Goal: Transaction & Acquisition: Download file/media

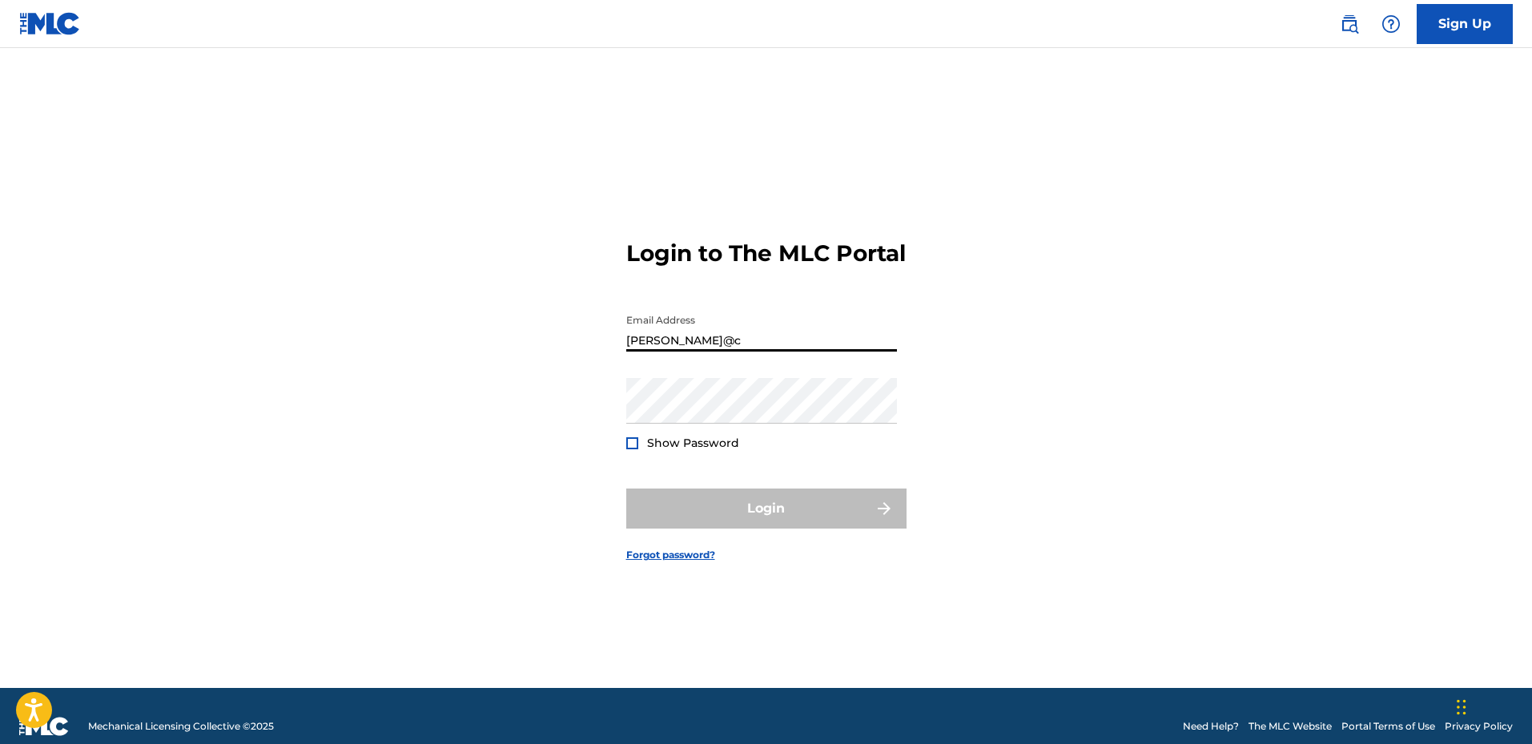
type input "[PERSON_NAME][EMAIL_ADDRESS][DOMAIN_NAME]"
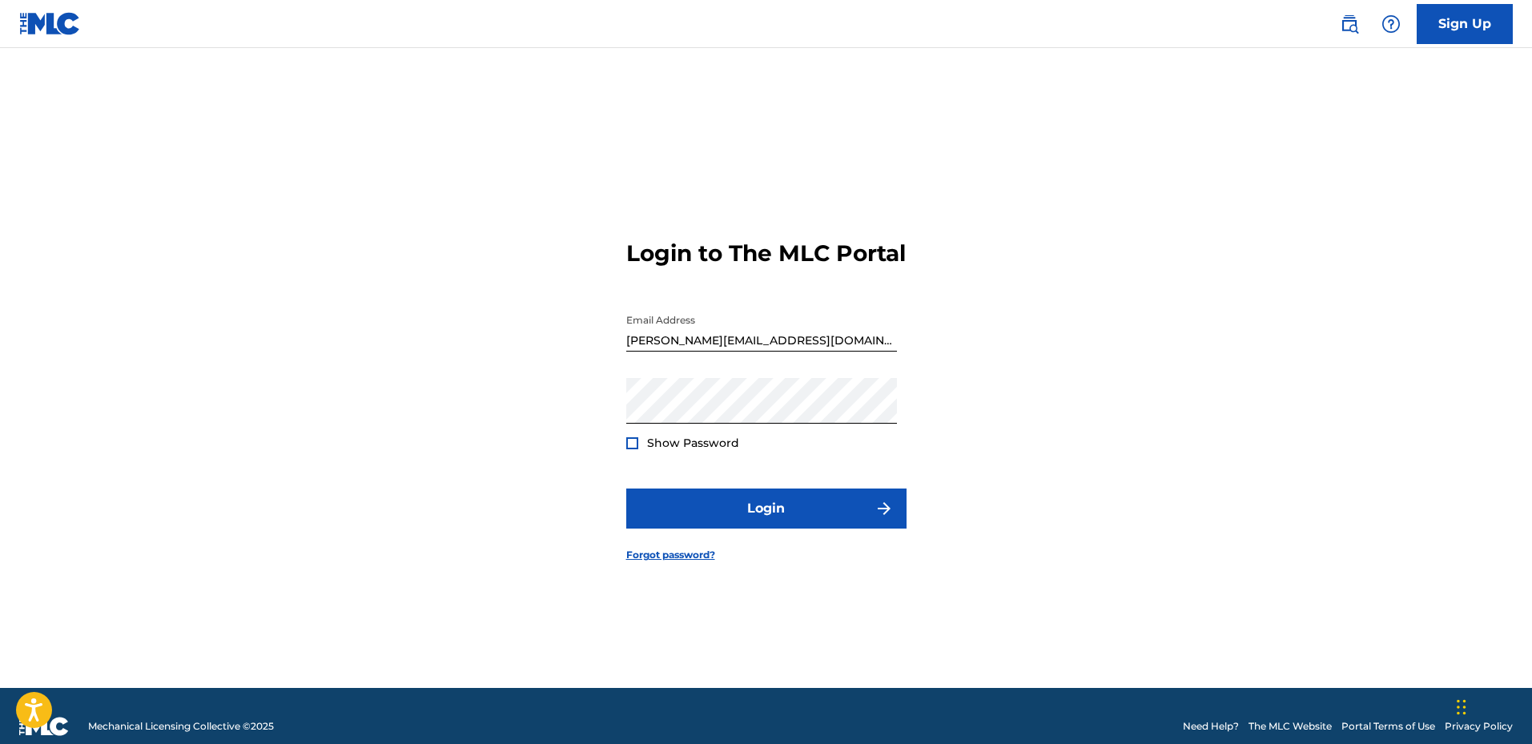
click at [634, 449] on div at bounding box center [632, 443] width 12 height 12
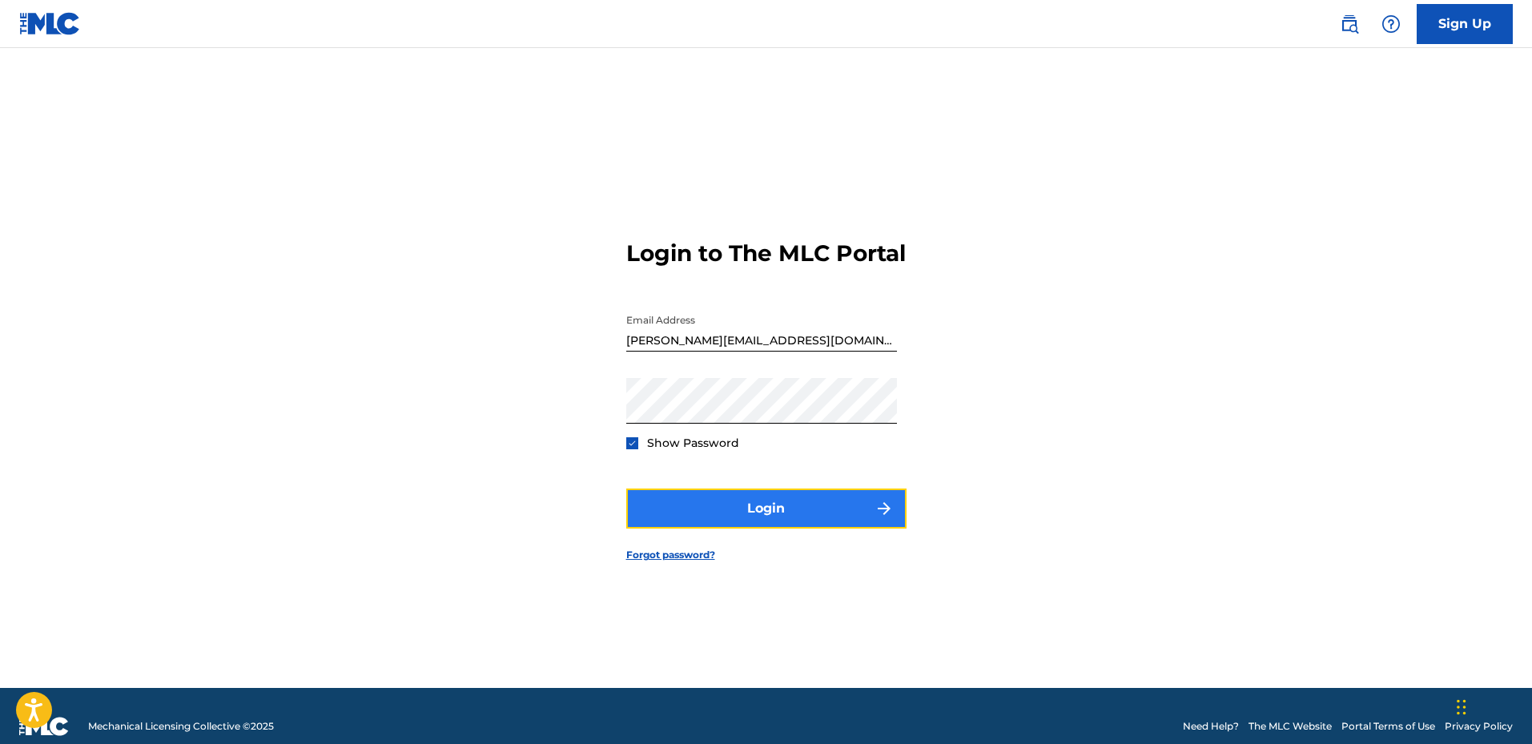
click at [742, 513] on button "Login" at bounding box center [766, 509] width 280 height 40
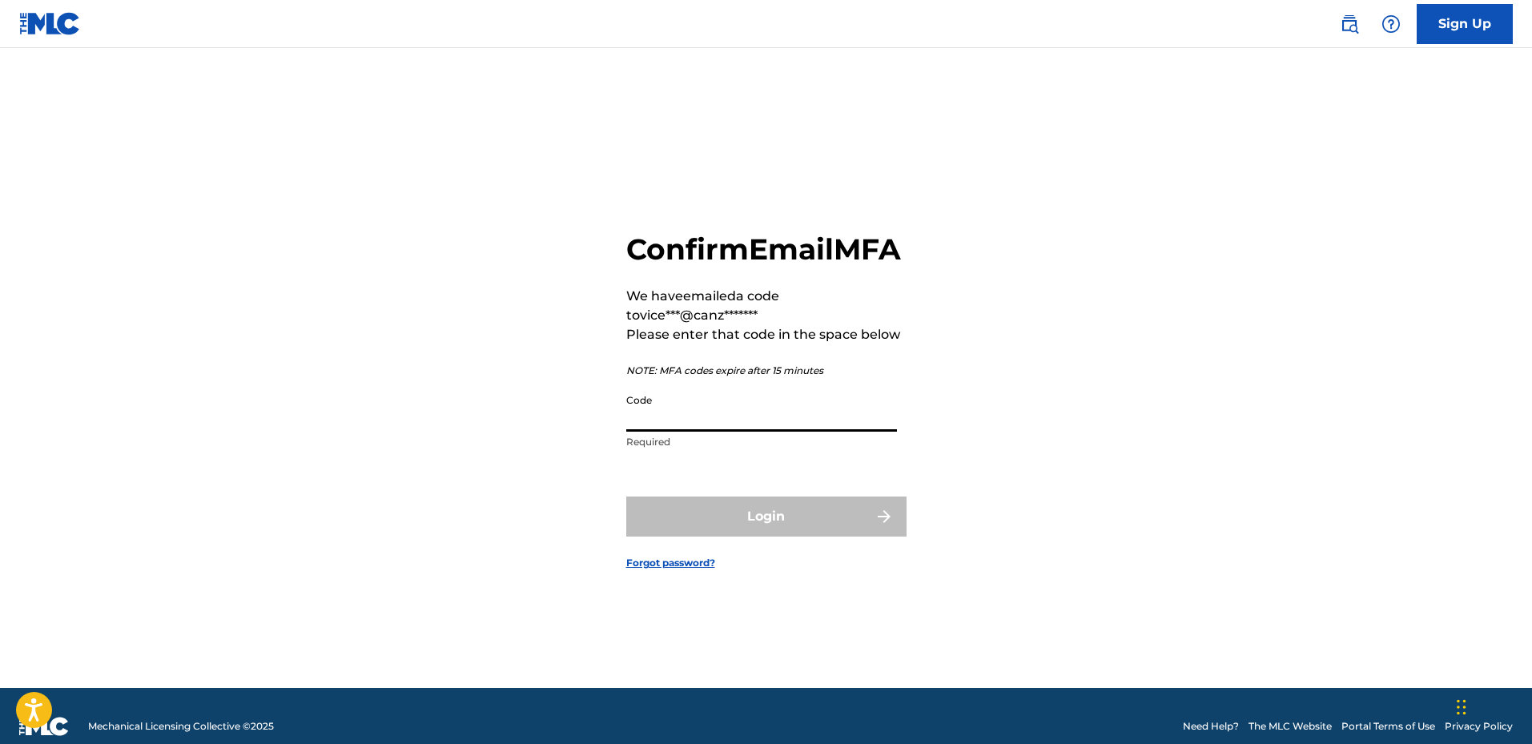
click at [716, 431] on input "Code" at bounding box center [761, 409] width 271 height 46
paste input "371551"
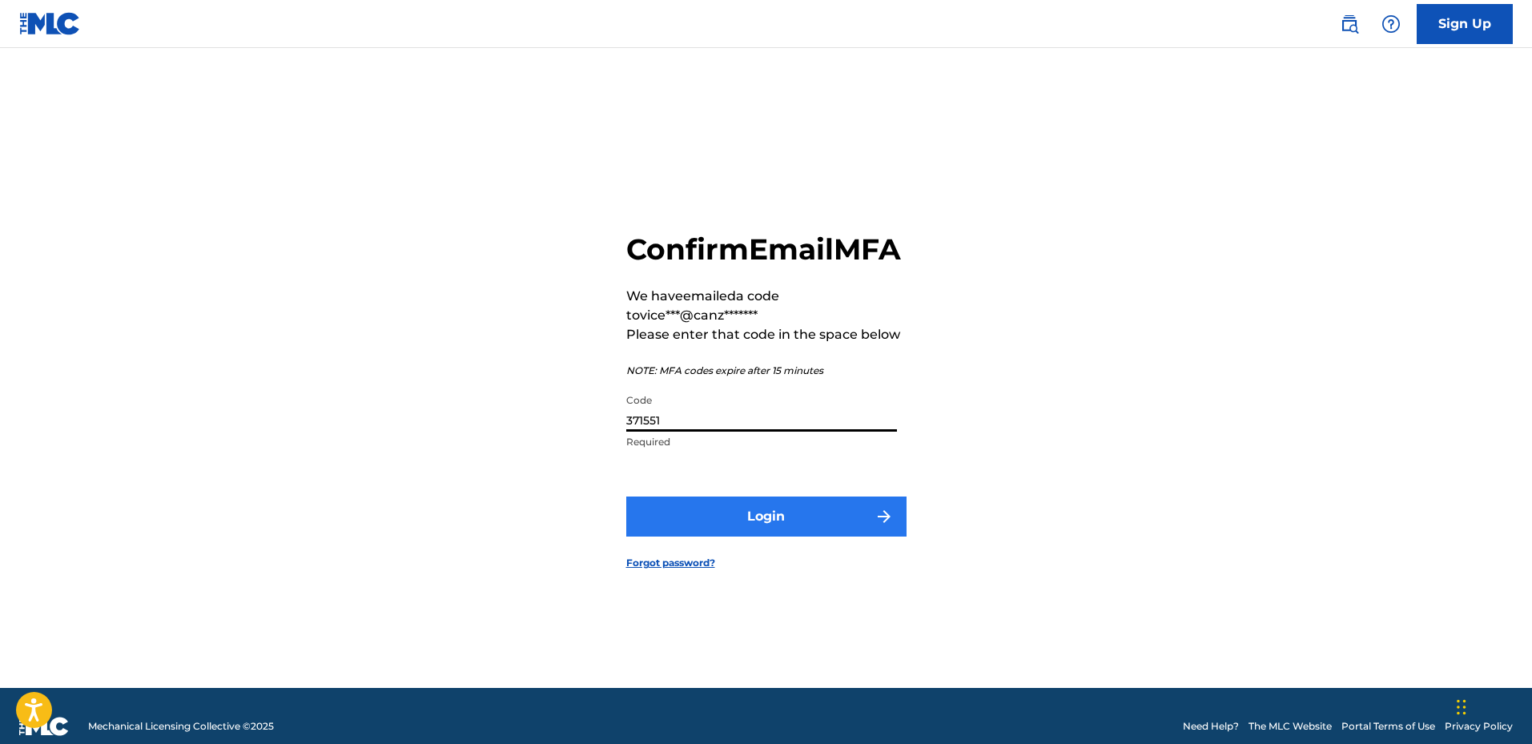
type input "371551"
click at [746, 524] on button "Login" at bounding box center [766, 517] width 280 height 40
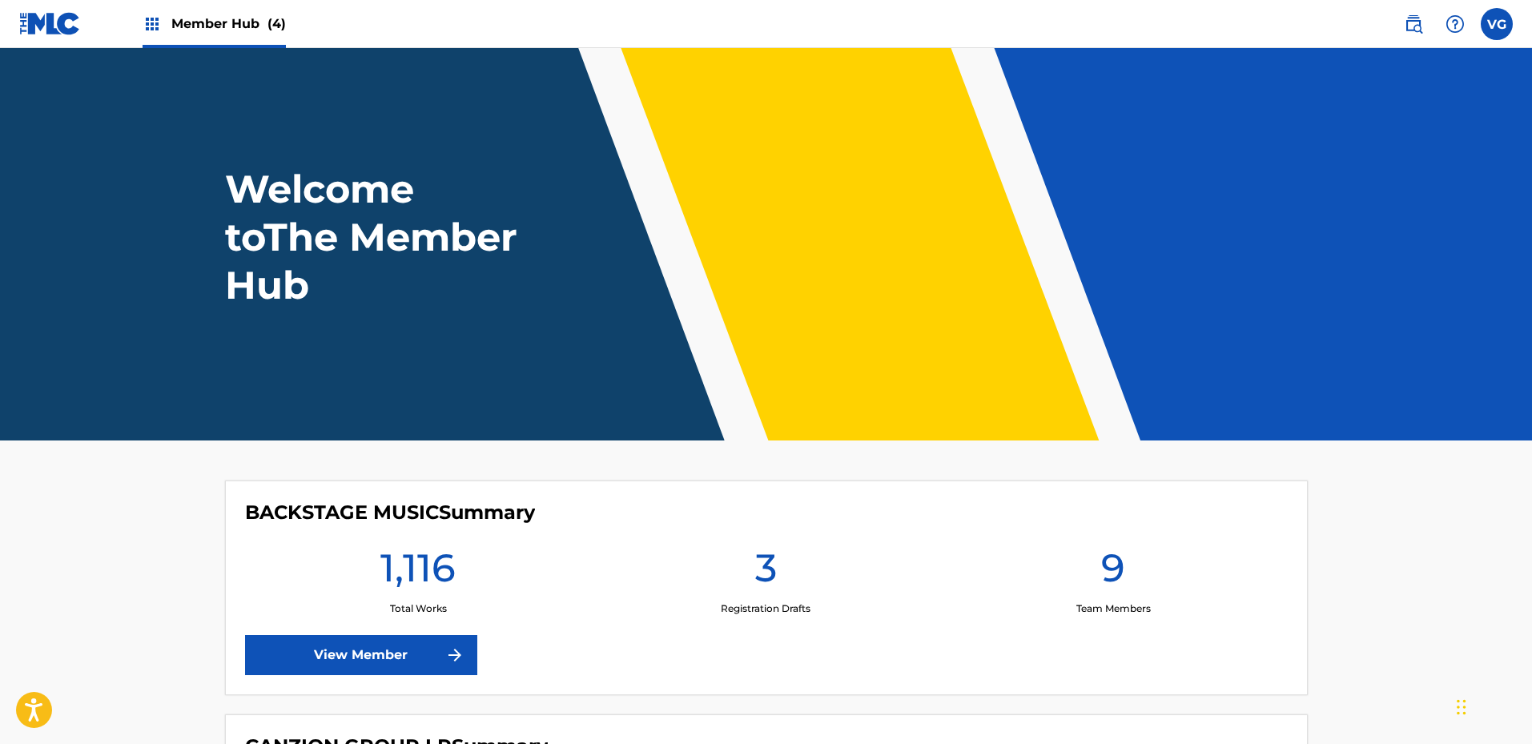
click at [257, 25] on span "Member Hub (4)" at bounding box center [228, 23] width 115 height 18
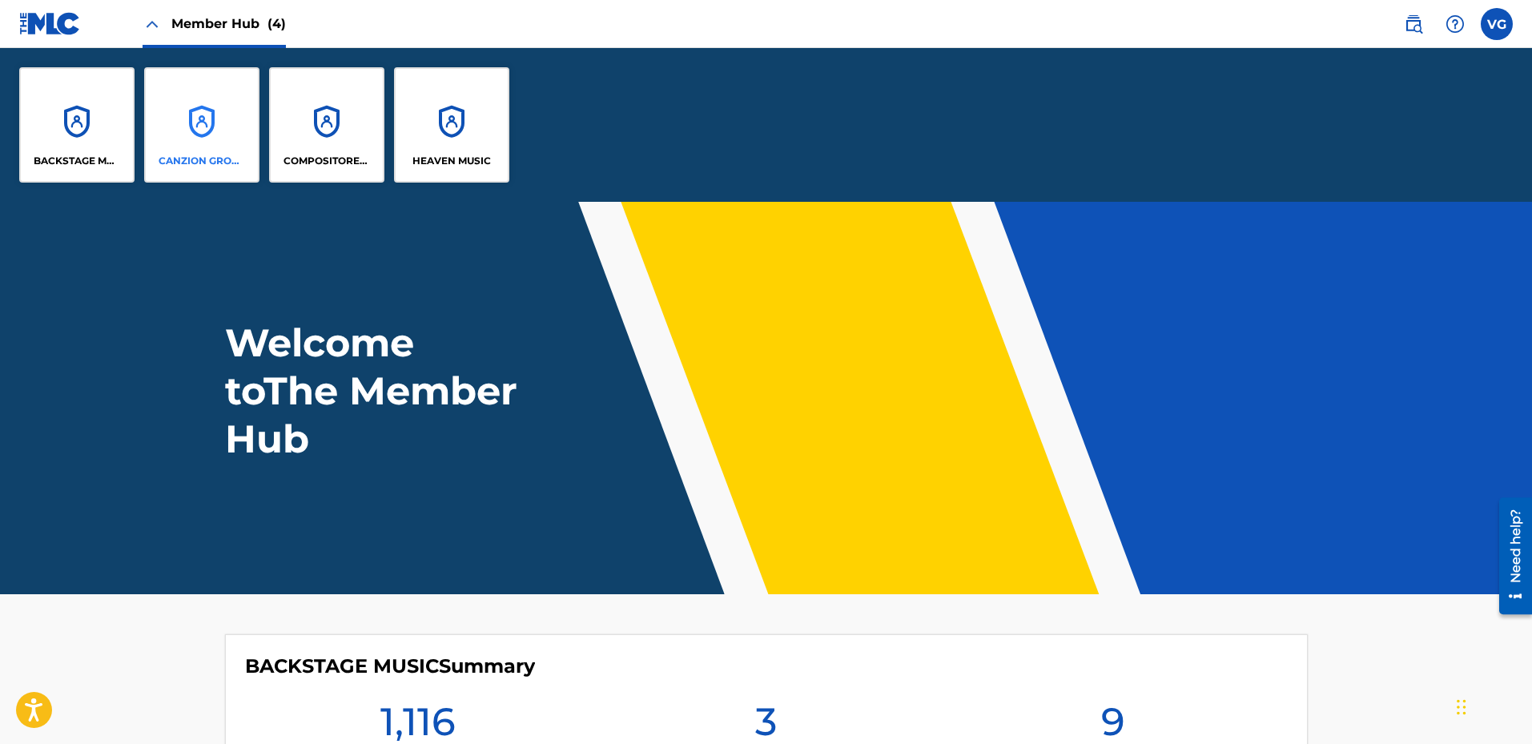
click at [203, 141] on div "CANZION GROUP LP" at bounding box center [201, 124] width 115 height 115
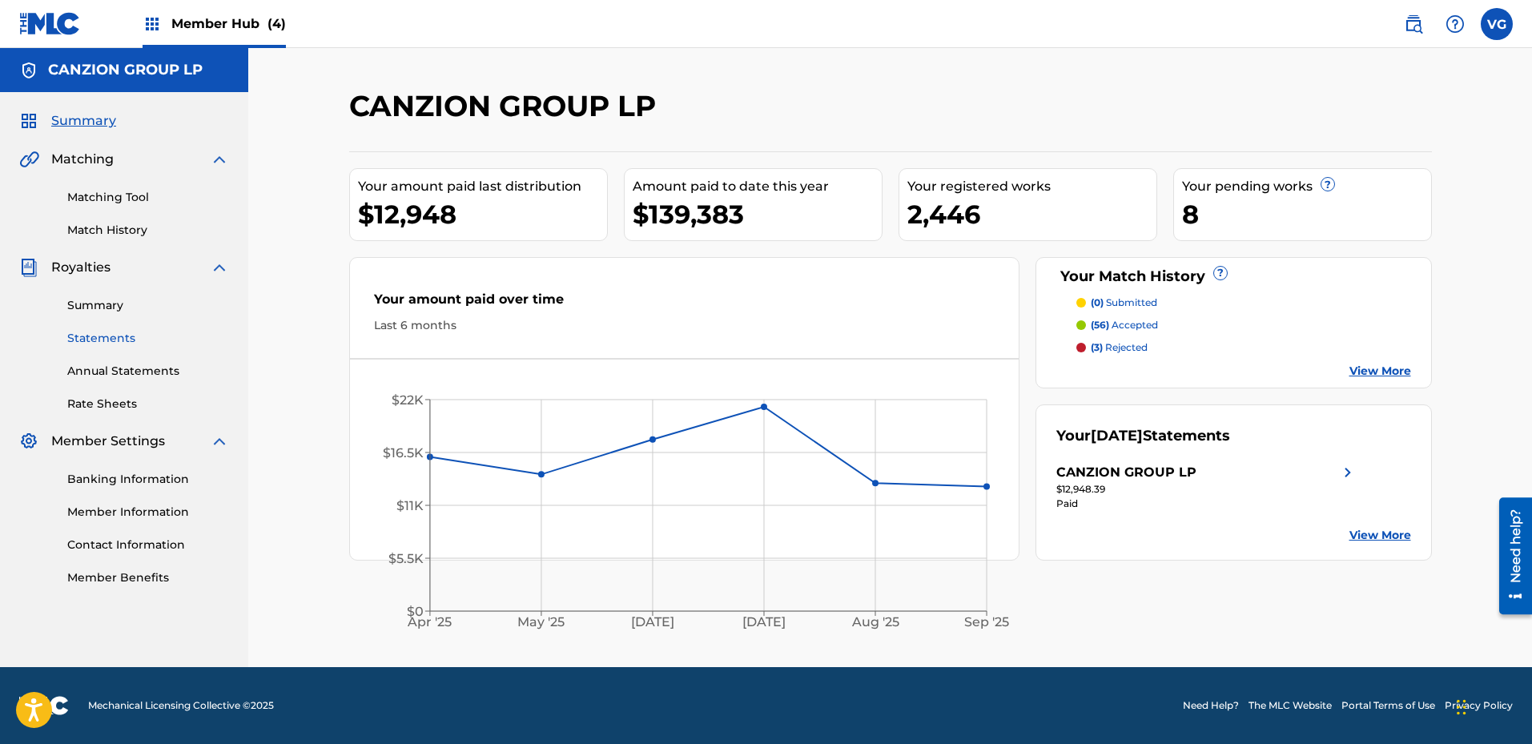
click at [110, 335] on link "Statements" at bounding box center [148, 338] width 162 height 17
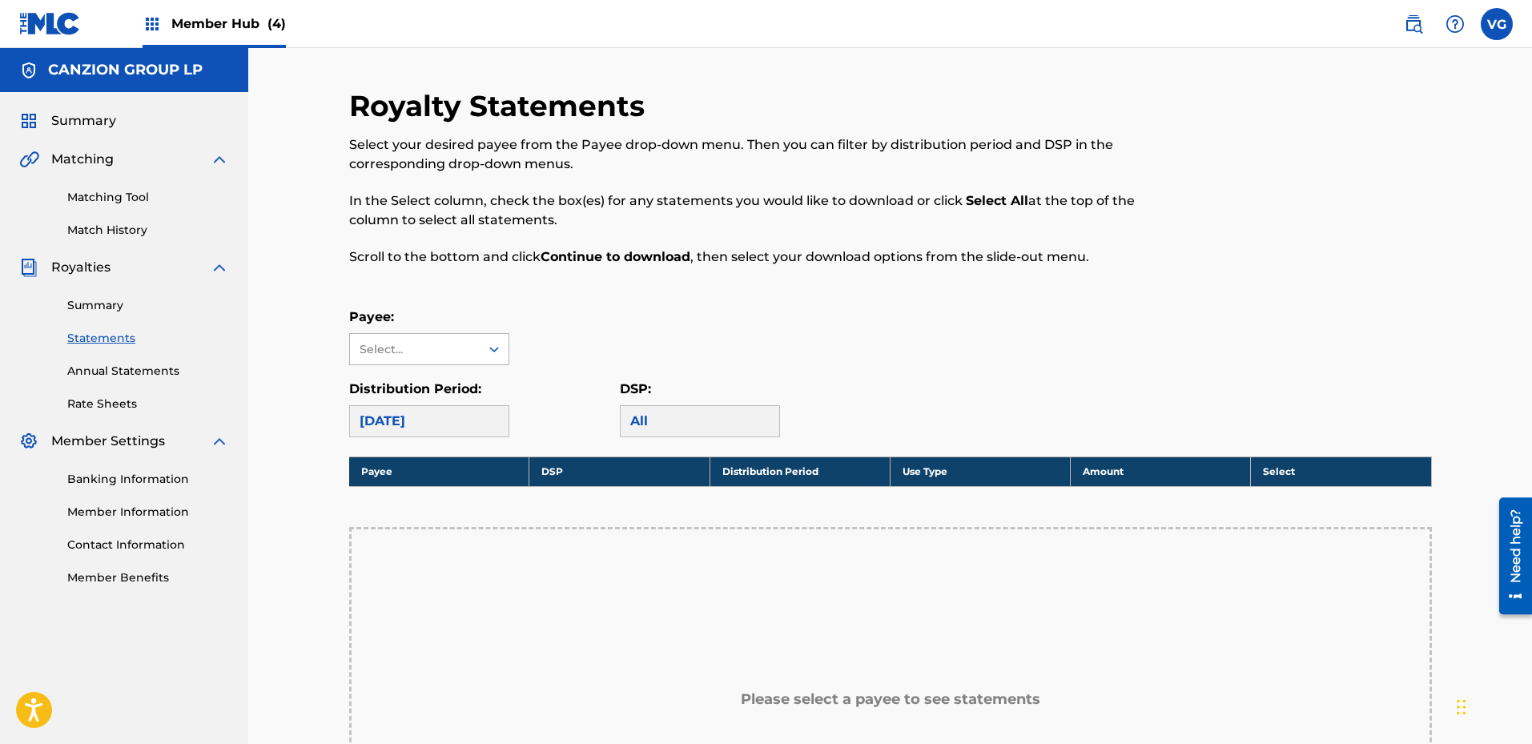
click at [403, 353] on div "Select..." at bounding box center [414, 349] width 109 height 17
click at [411, 388] on div "CANZION GROUP LP" at bounding box center [429, 385] width 159 height 40
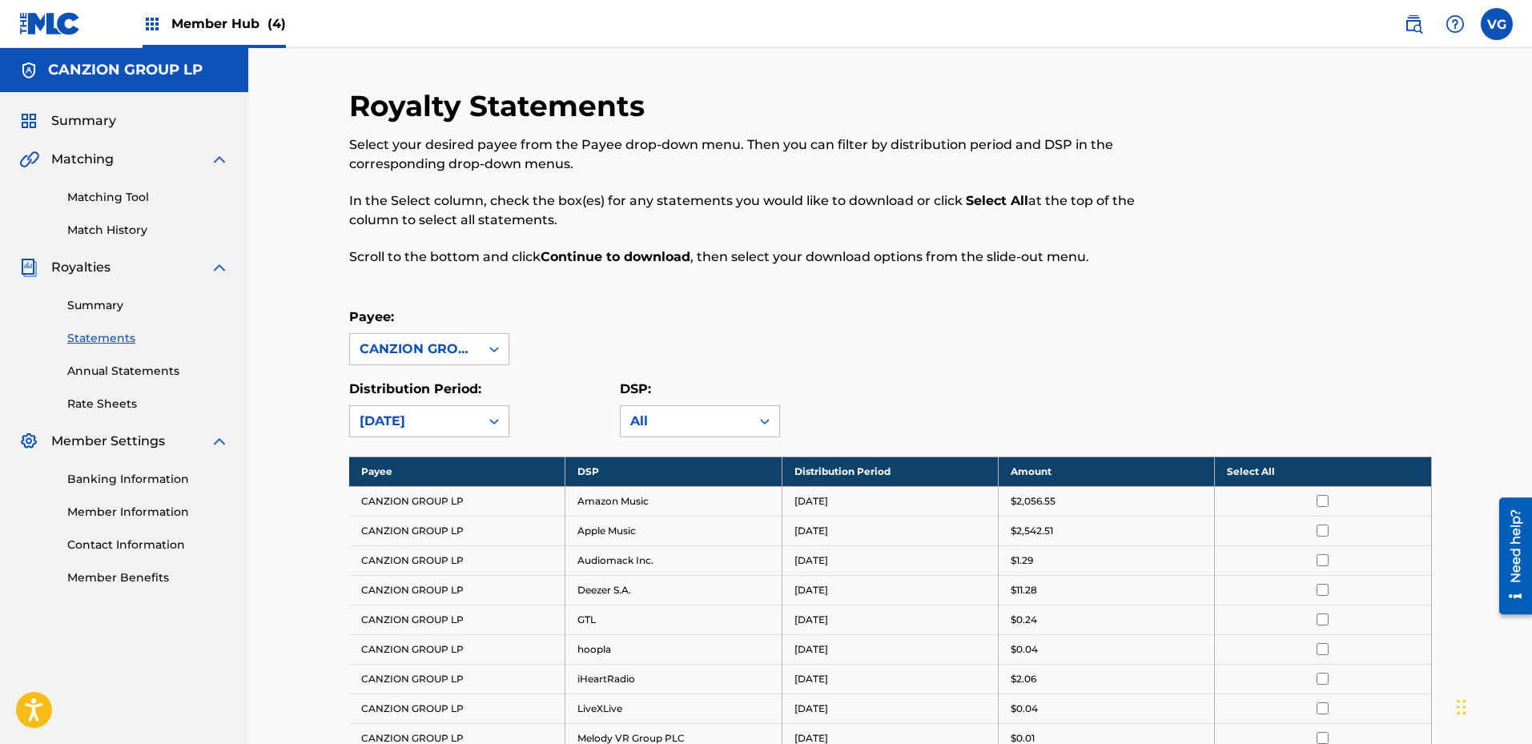
click at [1258, 465] on th "Select All" at bounding box center [1323, 472] width 216 height 30
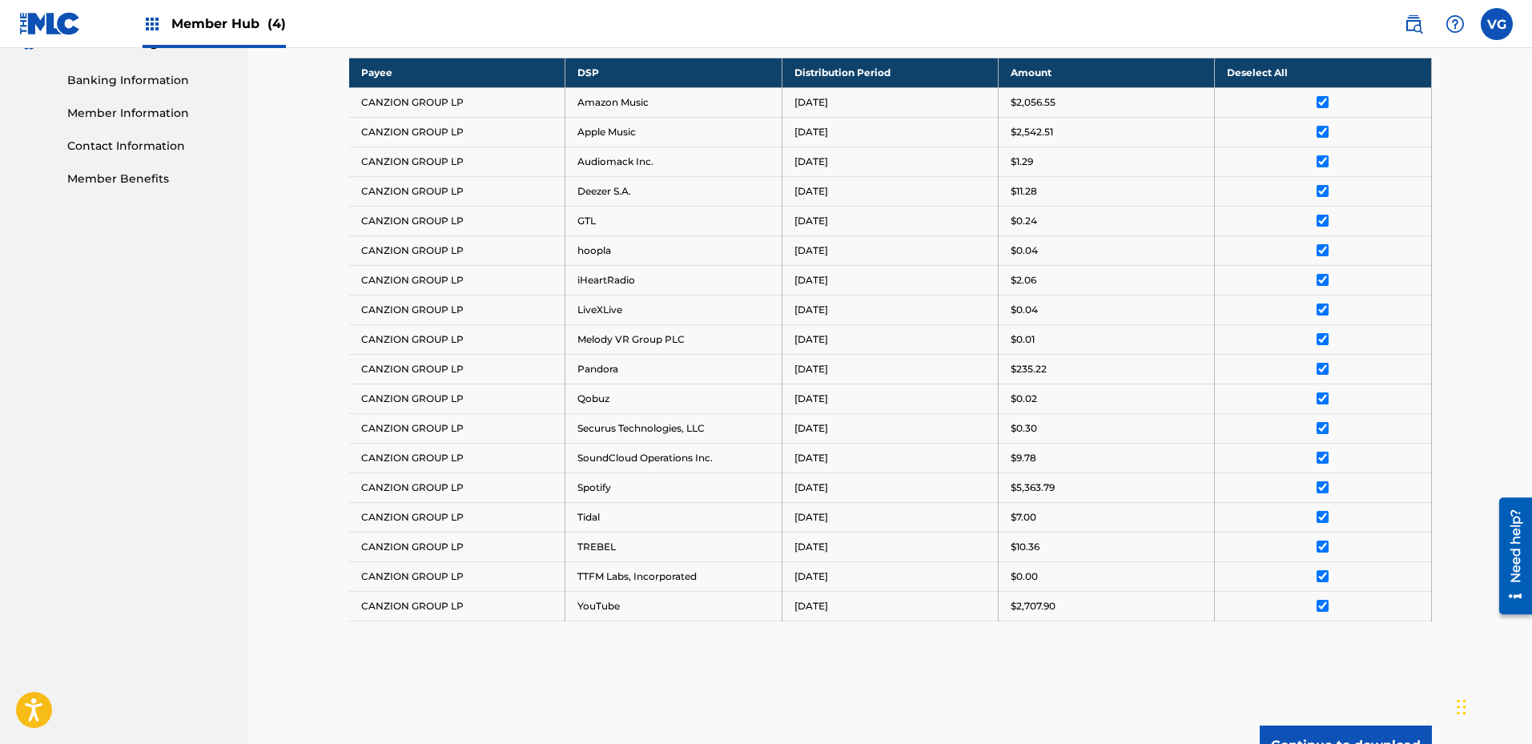
scroll to position [481, 0]
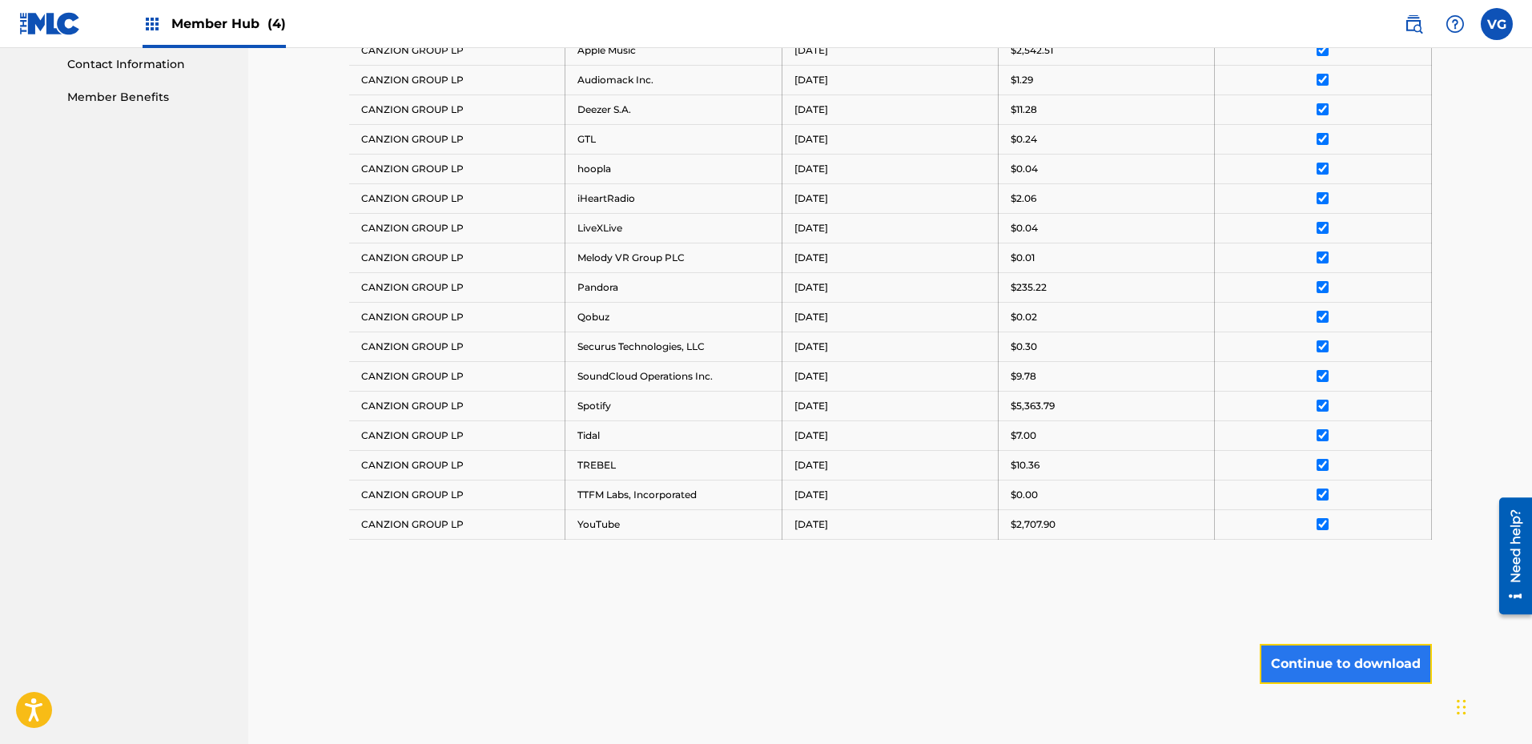
click at [1296, 666] on button "Continue to download" at bounding box center [1346, 664] width 172 height 40
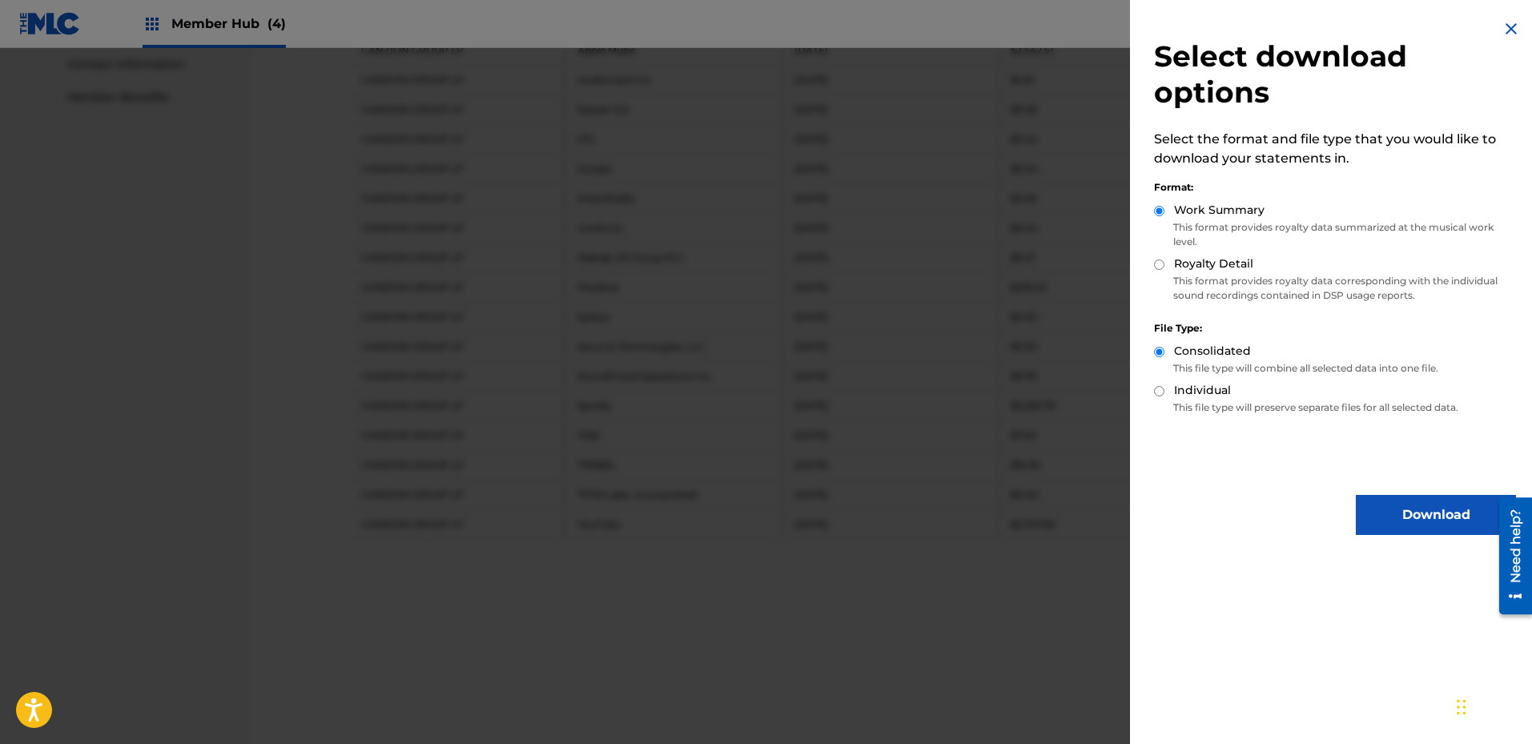
drag, startPoint x: 1188, startPoint y: 263, endPoint x: 1204, endPoint y: 290, distance: 31.6
click at [1188, 263] on label "Royalty Detail" at bounding box center [1213, 263] width 79 height 17
click at [1165, 263] on input "Royalty Detail" at bounding box center [1159, 264] width 10 height 10
radio input "true"
click at [1385, 513] on button "Download" at bounding box center [1436, 515] width 160 height 40
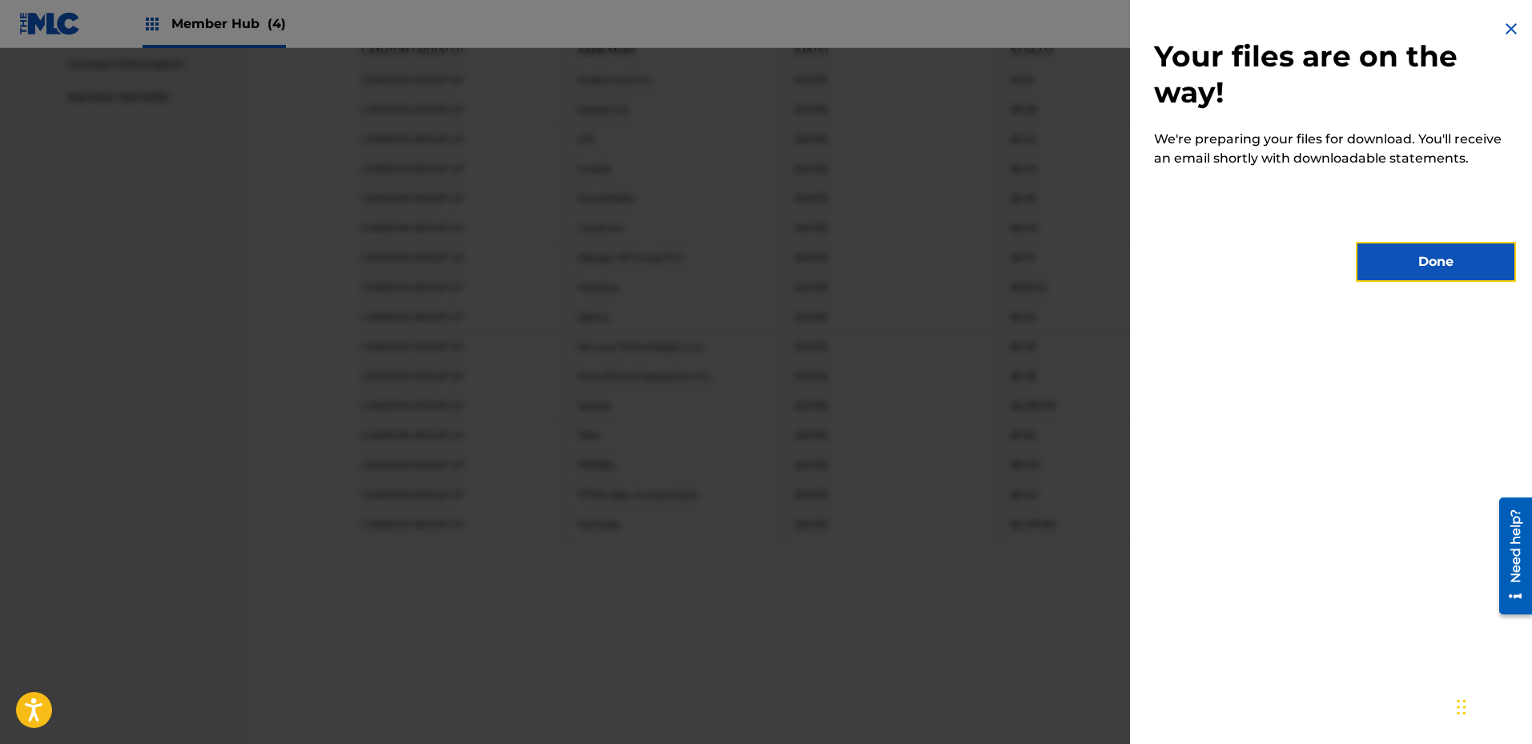
drag, startPoint x: 1401, startPoint y: 252, endPoint x: 1373, endPoint y: 252, distance: 28.0
click at [1394, 252] on button "Done" at bounding box center [1436, 262] width 160 height 40
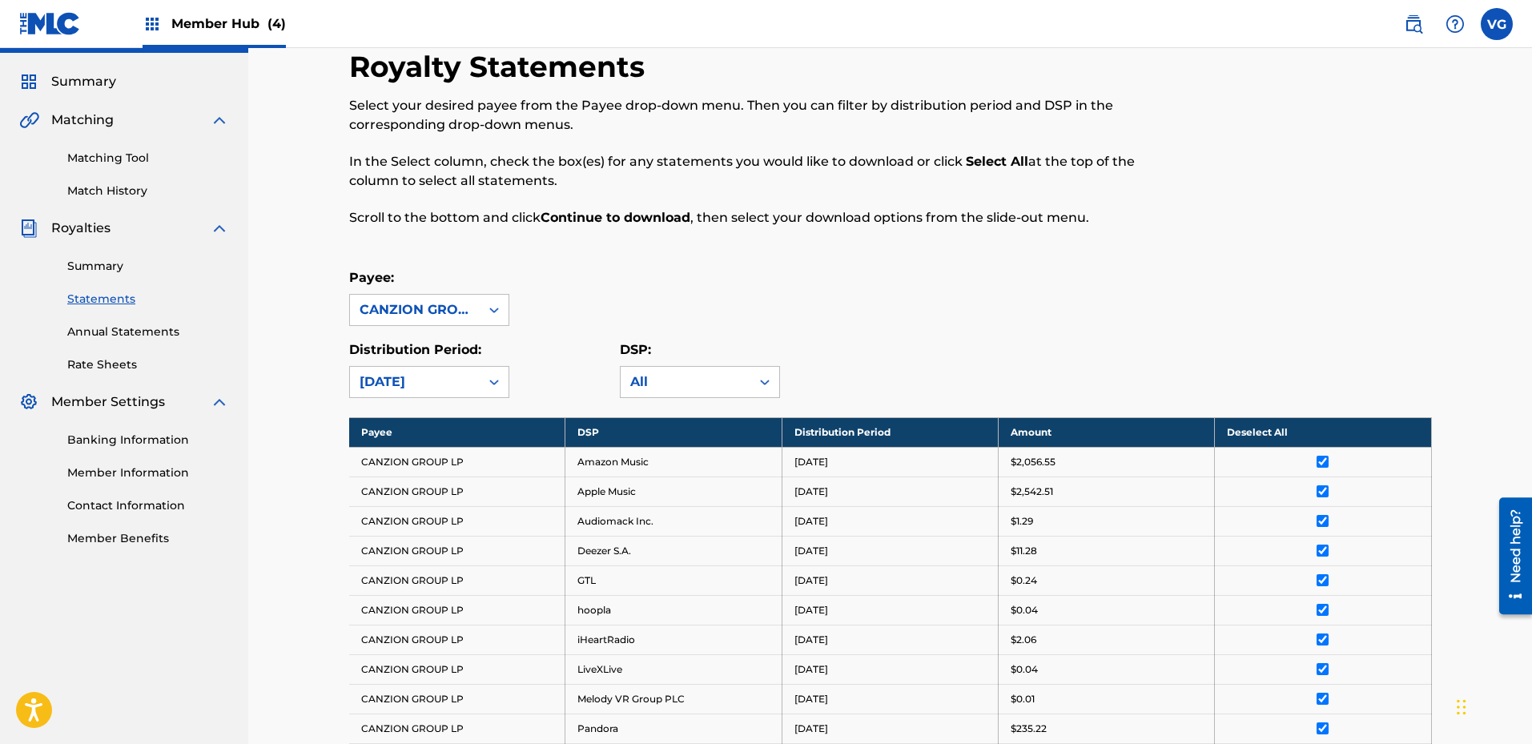
scroll to position [0, 0]
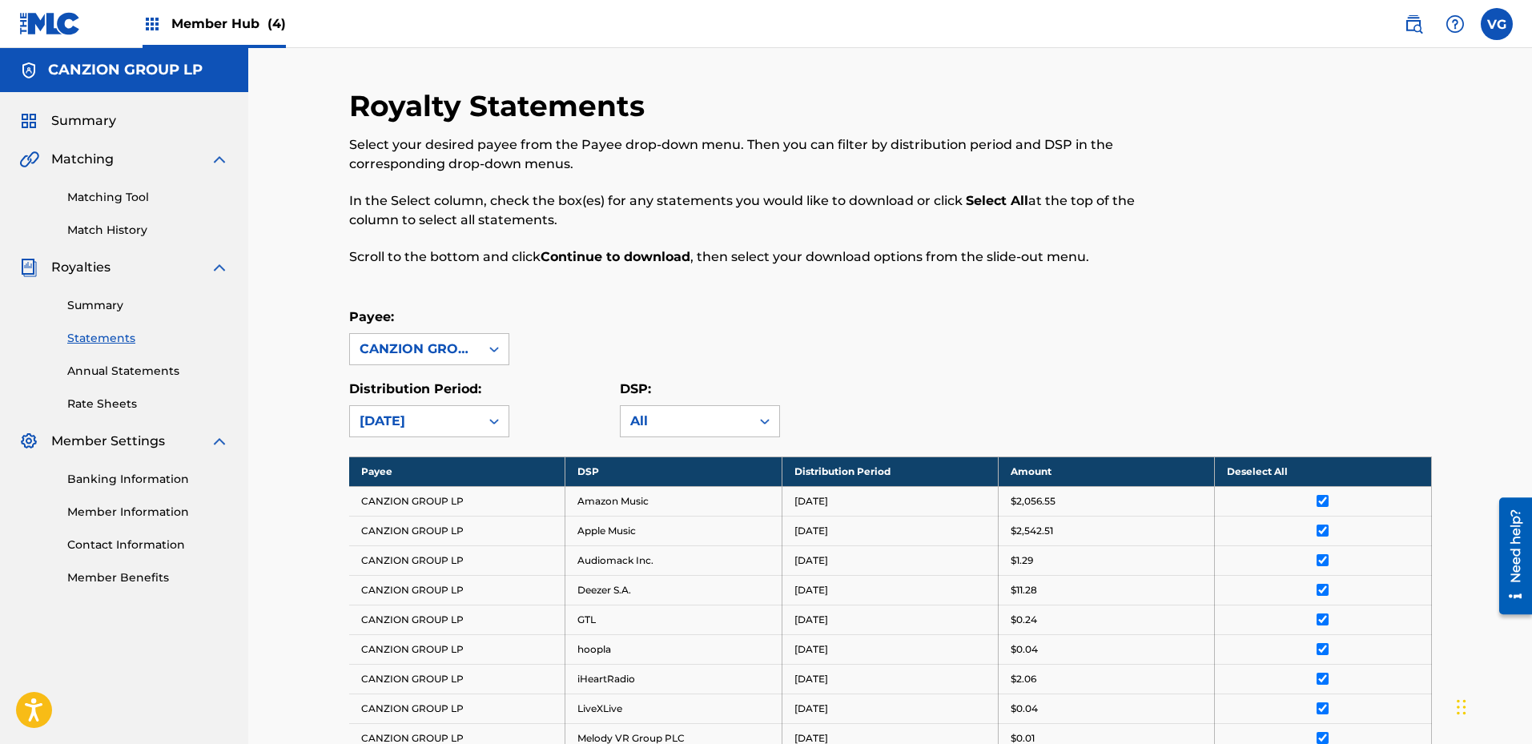
click at [223, 25] on span "Member Hub (4)" at bounding box center [228, 23] width 115 height 18
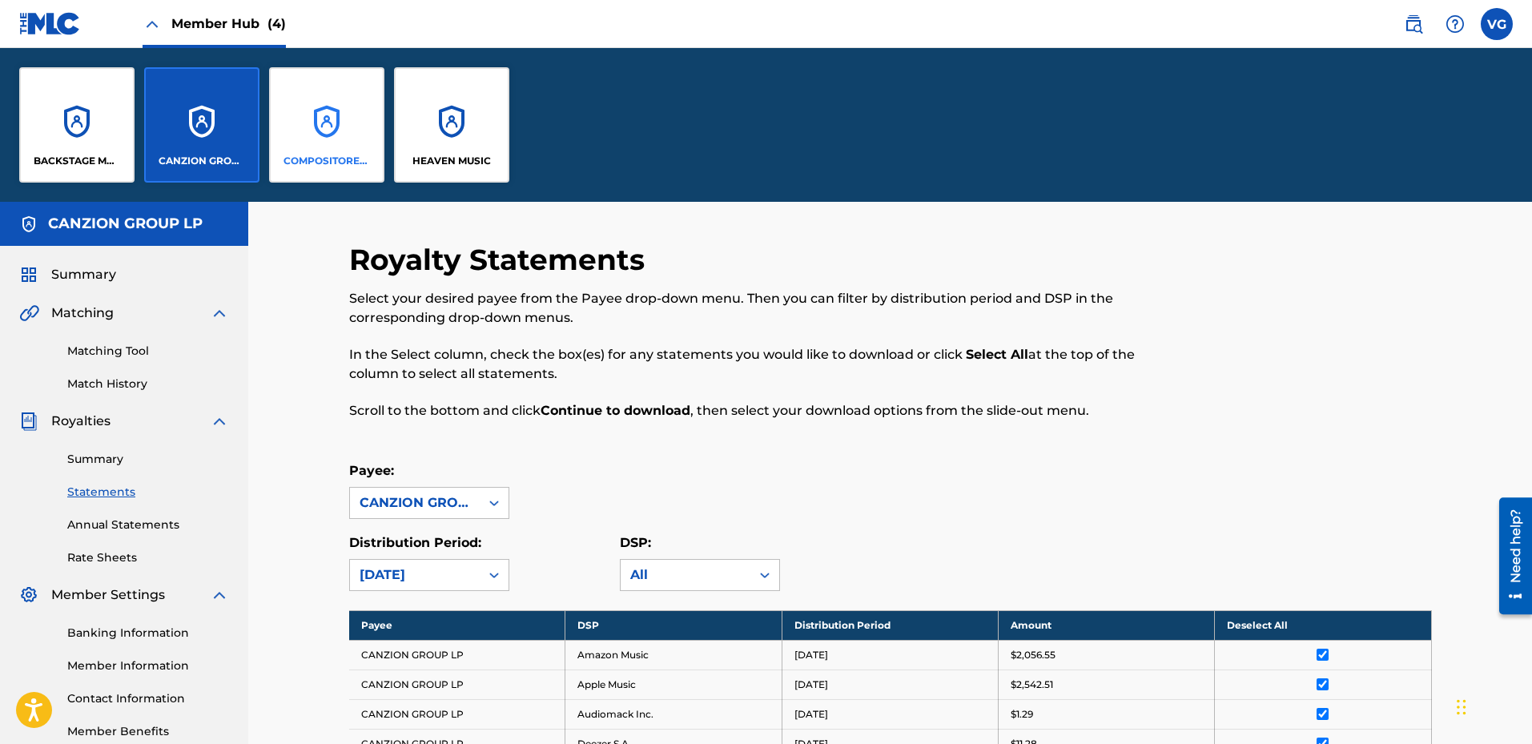
click at [306, 128] on div "COMPOSITORES PUBLISHING" at bounding box center [326, 124] width 115 height 115
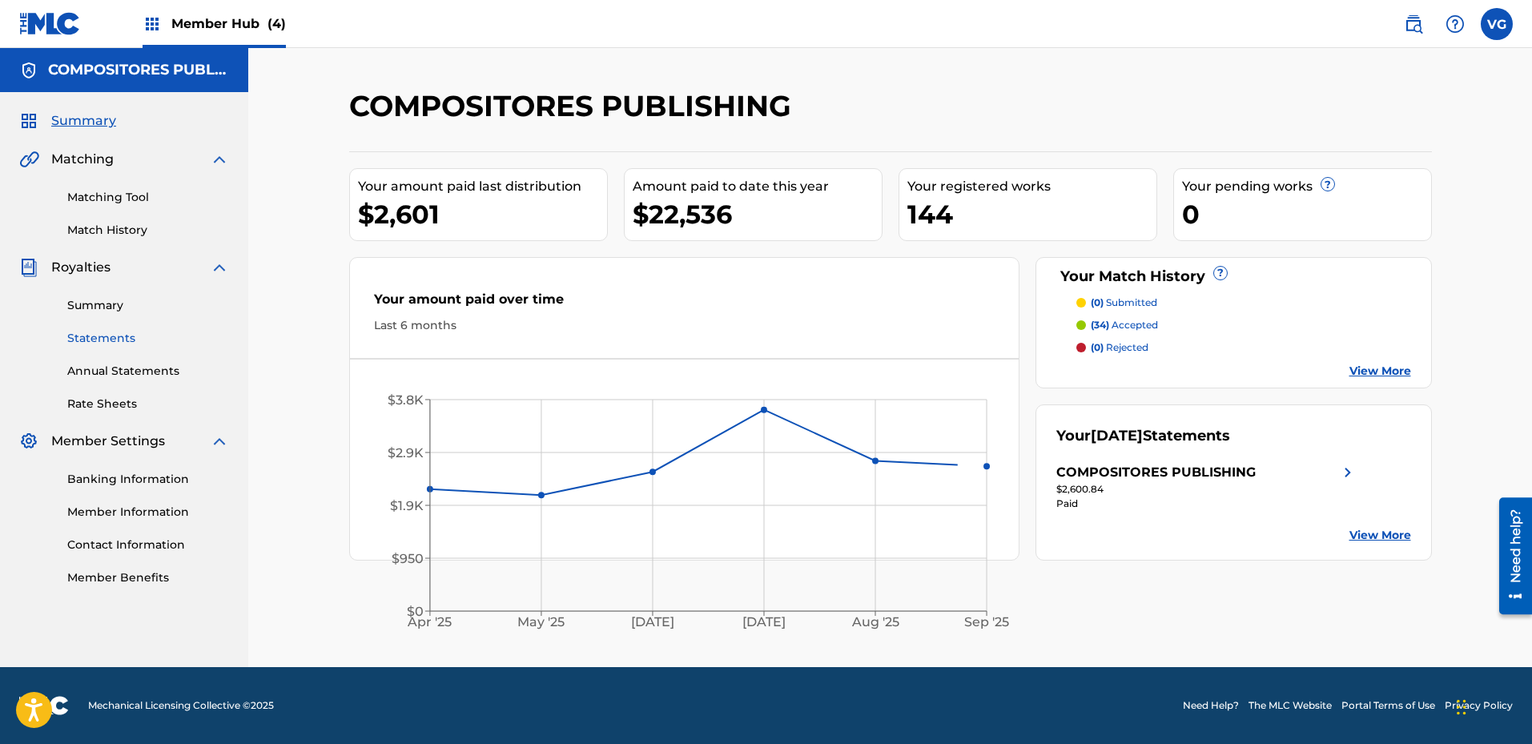
click at [107, 336] on link "Statements" at bounding box center [148, 338] width 162 height 17
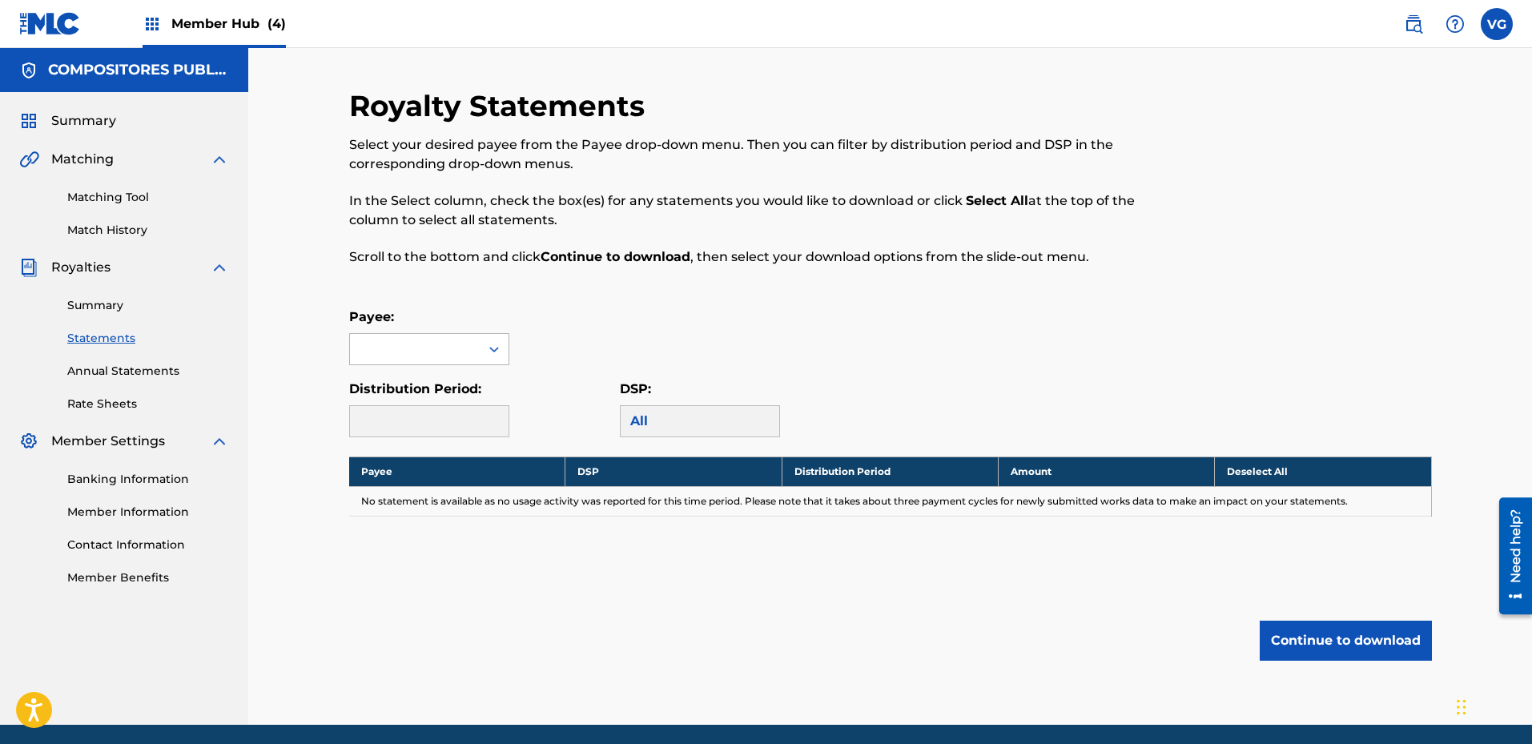
click at [476, 354] on div at bounding box center [415, 349] width 130 height 30
click at [457, 390] on div "COMPOSITORES PUBLISHING" at bounding box center [429, 394] width 159 height 59
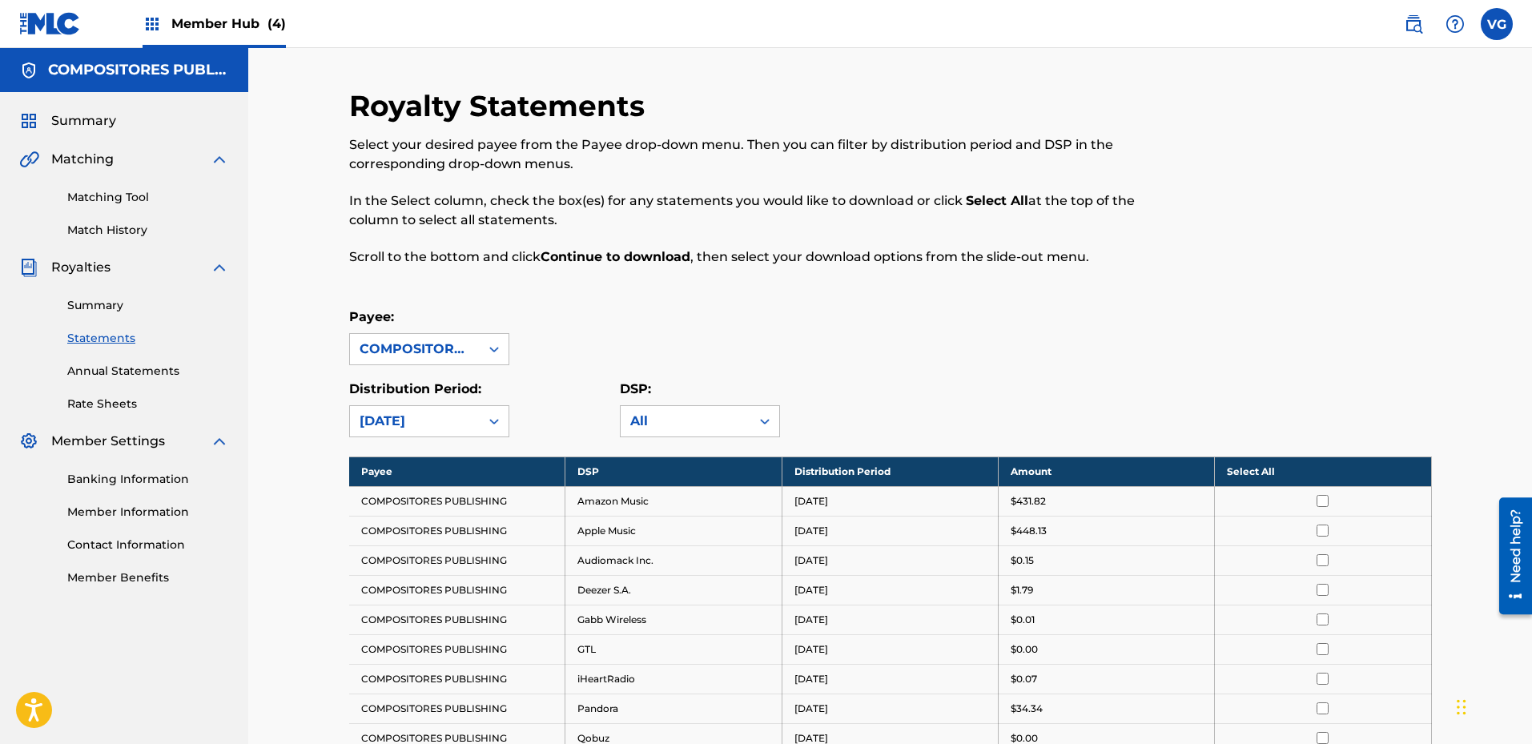
click at [1258, 477] on th "Select All" at bounding box center [1323, 472] width 216 height 30
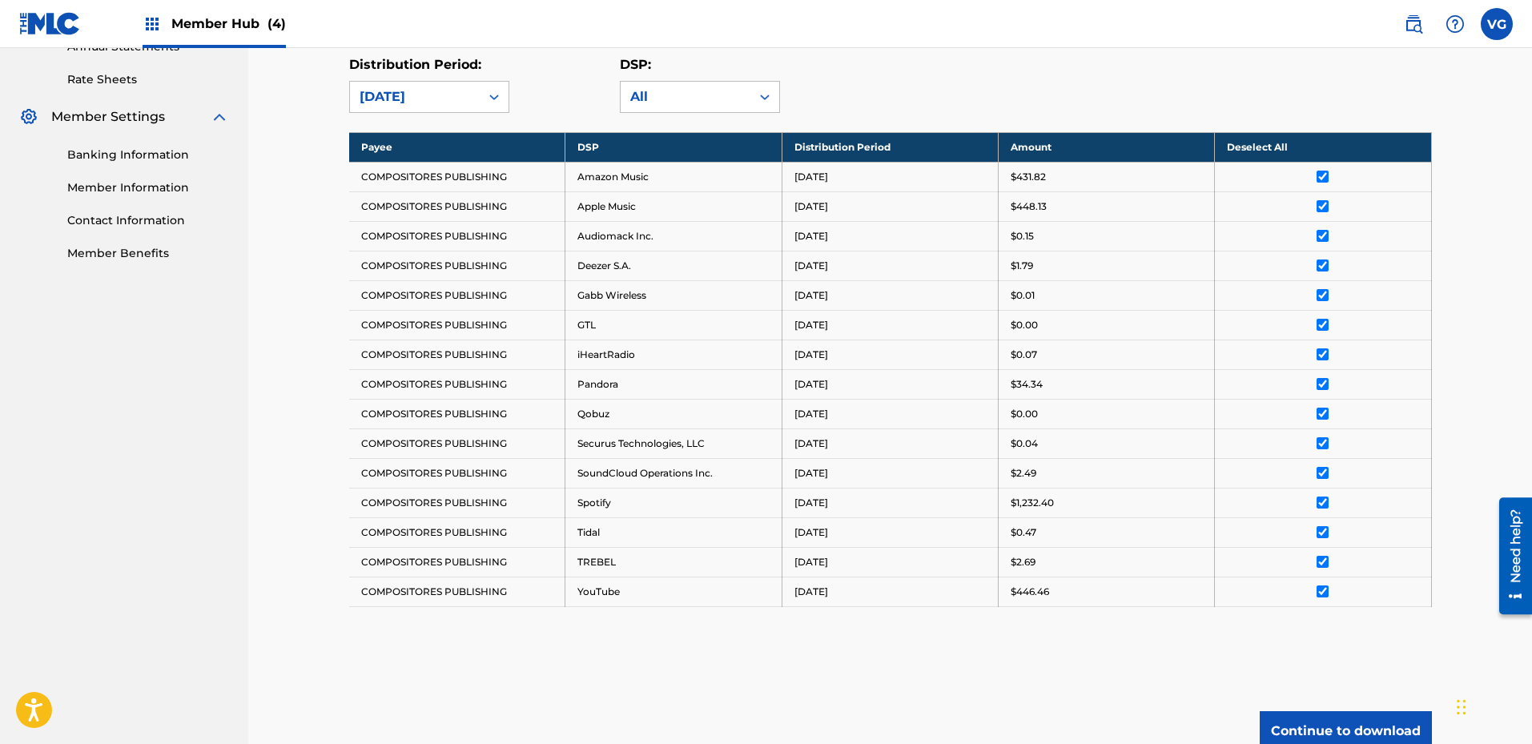
scroll to position [400, 0]
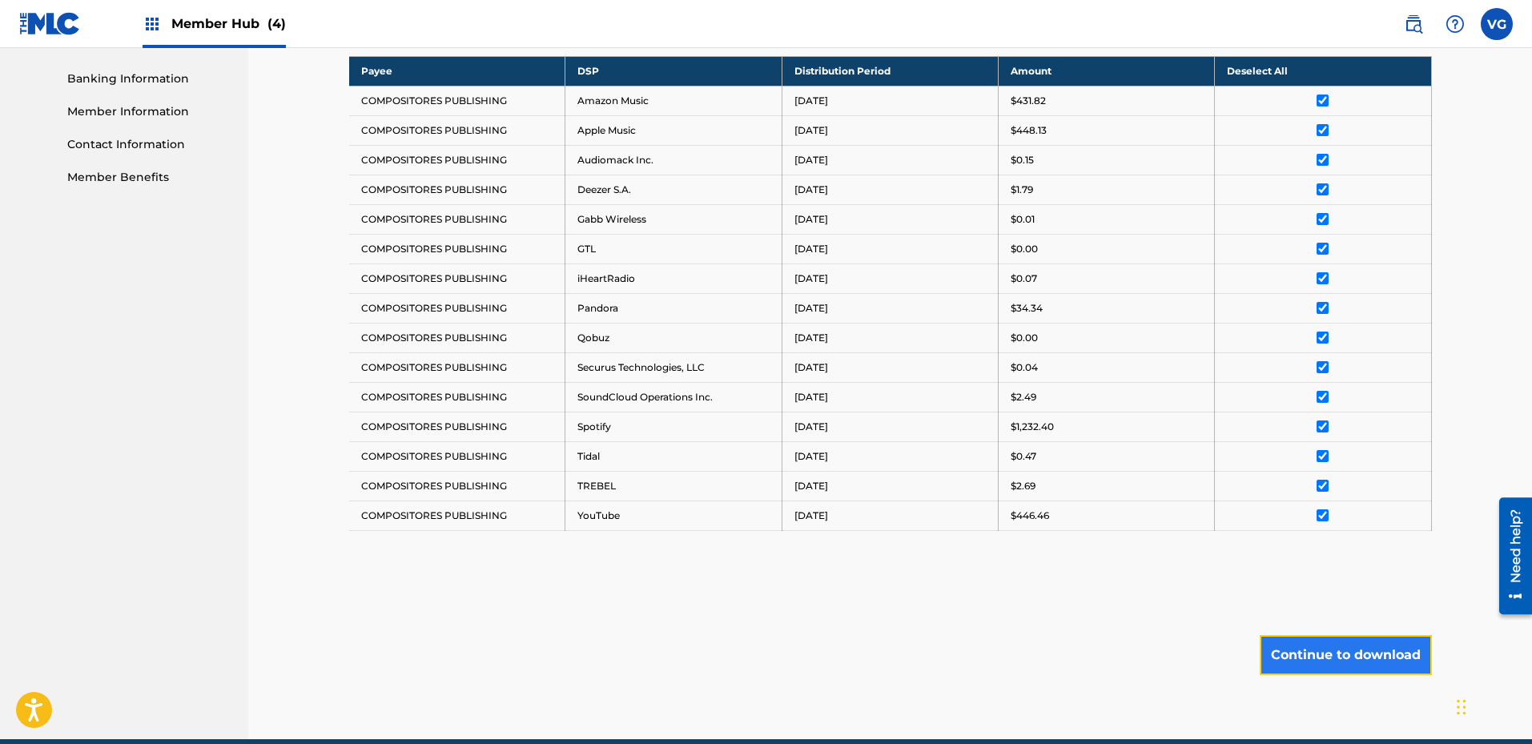
click at [1333, 657] on button "Continue to download" at bounding box center [1346, 655] width 172 height 40
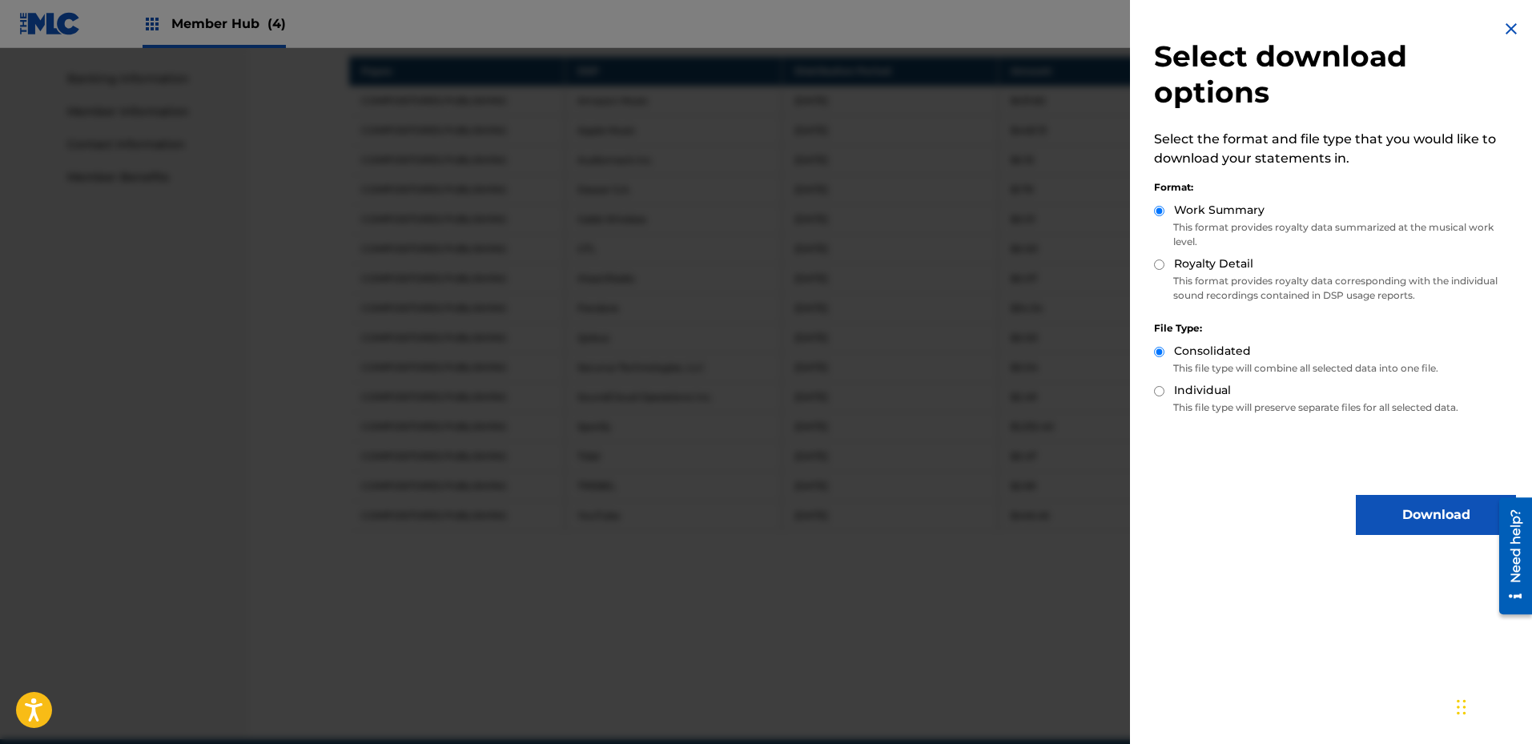
drag, startPoint x: 1210, startPoint y: 267, endPoint x: 1209, endPoint y: 281, distance: 14.4
click at [1210, 267] on label "Royalty Detail" at bounding box center [1213, 263] width 79 height 17
click at [1165, 267] on input "Royalty Detail" at bounding box center [1159, 264] width 10 height 10
radio input "true"
click at [1418, 509] on button "Download" at bounding box center [1436, 515] width 160 height 40
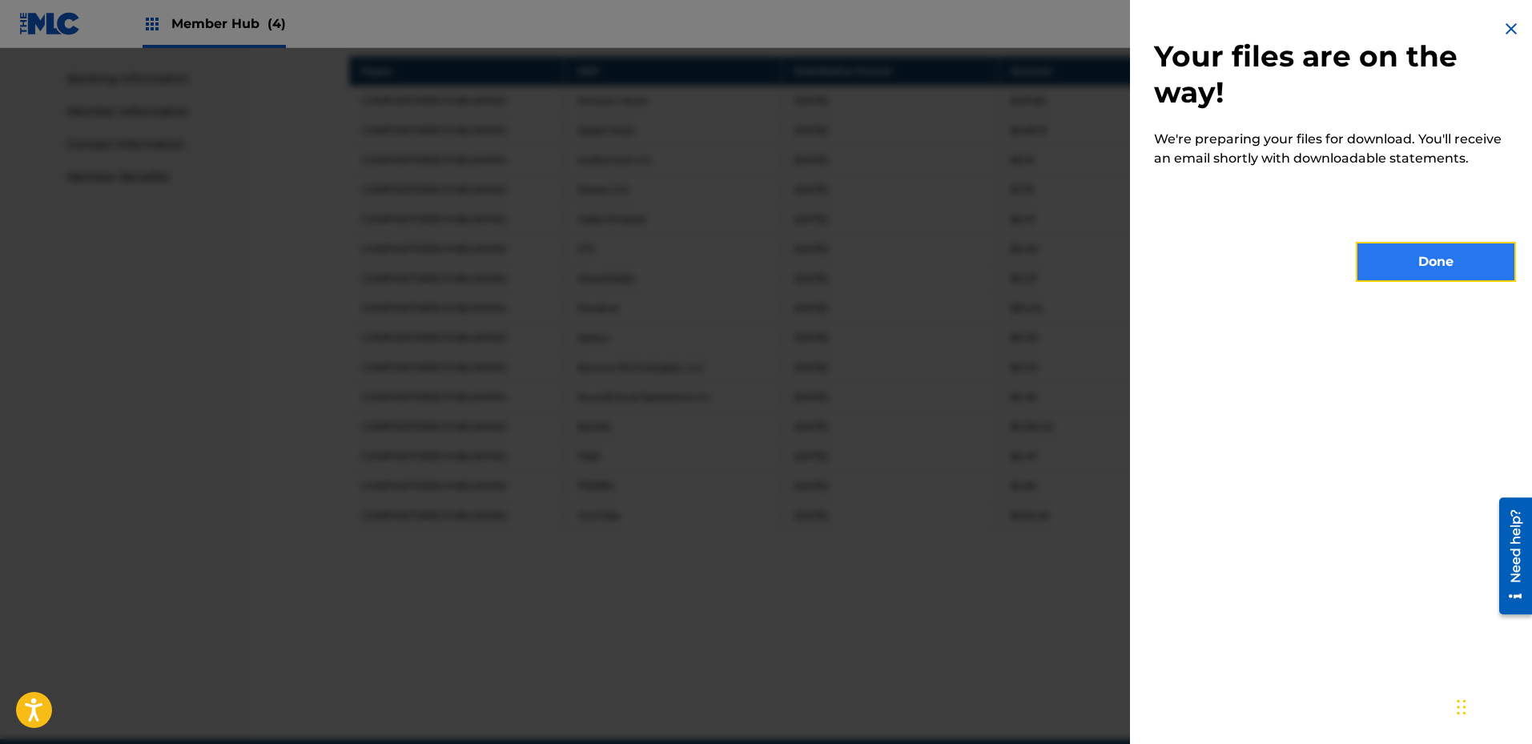
click at [1417, 252] on button "Done" at bounding box center [1436, 262] width 160 height 40
